Goal: Information Seeking & Learning: Find contact information

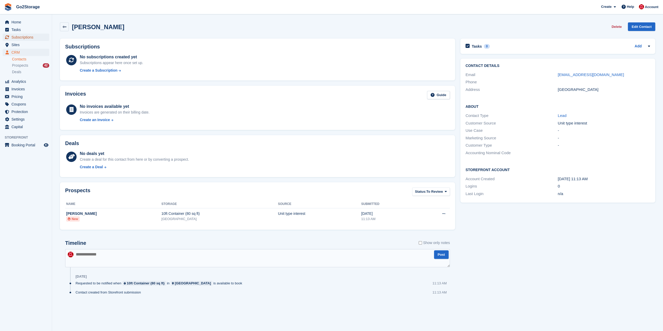
drag, startPoint x: 0, startPoint y: 0, endPoint x: 27, endPoint y: 41, distance: 48.9
click at [27, 41] on span "Subscriptions" at bounding box center [26, 37] width 31 height 7
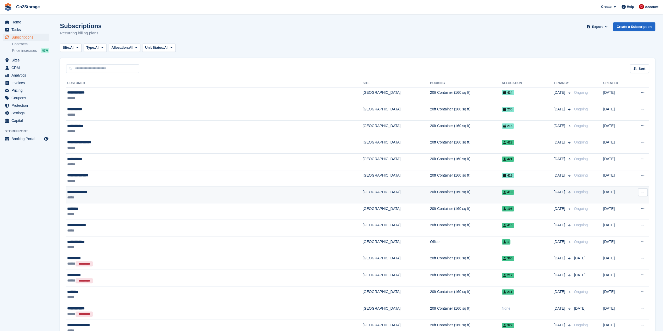
click at [120, 197] on div "*****" at bounding box center [150, 197] width 166 height 5
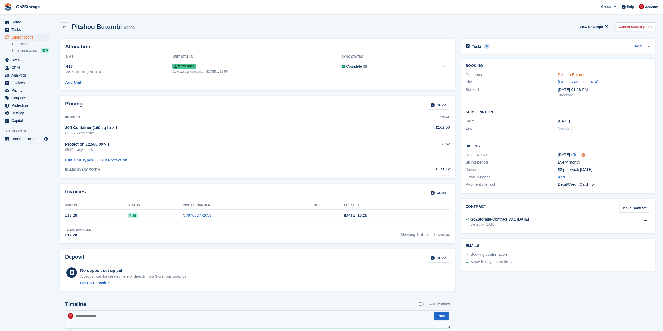
click at [579, 75] on link "Pitshou Butumbi" at bounding box center [572, 74] width 28 height 4
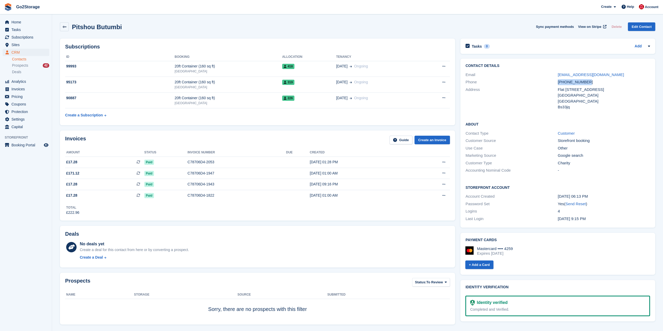
drag, startPoint x: 589, startPoint y: 82, endPoint x: 550, endPoint y: 83, distance: 39.4
click at [550, 83] on div "Phone +447950109507" at bounding box center [558, 82] width 185 height 8
copy div "+447950109507"
click at [24, 23] on span "Home" at bounding box center [26, 22] width 31 height 7
